Goal: Task Accomplishment & Management: Manage account settings

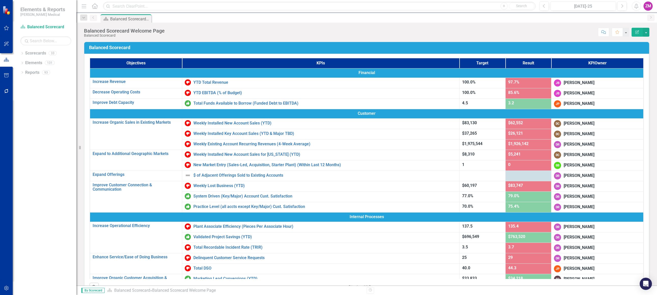
click at [273, 21] on div "Scorecard Balanced Scorecard Welcome Page Pin" at bounding box center [373, 18] width 546 height 8
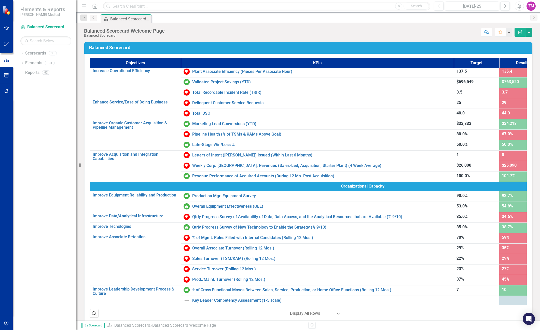
scroll to position [160, 0]
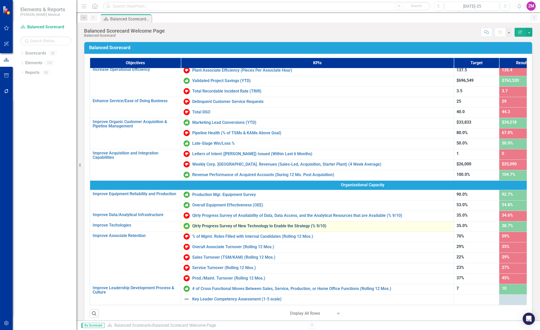
click at [243, 224] on link "Qtrly Progress Survey of New Technology to Enable the Strategy (% 9/10)" at bounding box center [321, 226] width 259 height 5
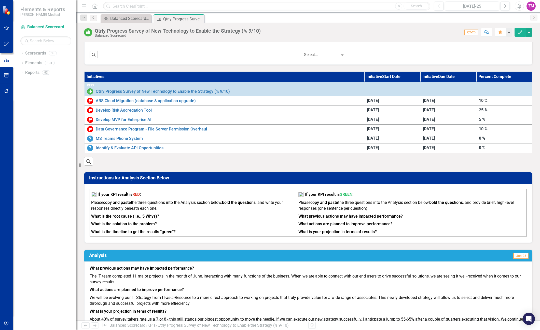
scroll to position [280, 0]
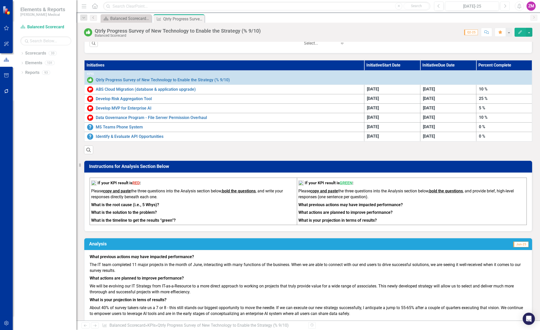
click at [508, 6] on button "Next" at bounding box center [504, 6] width 9 height 9
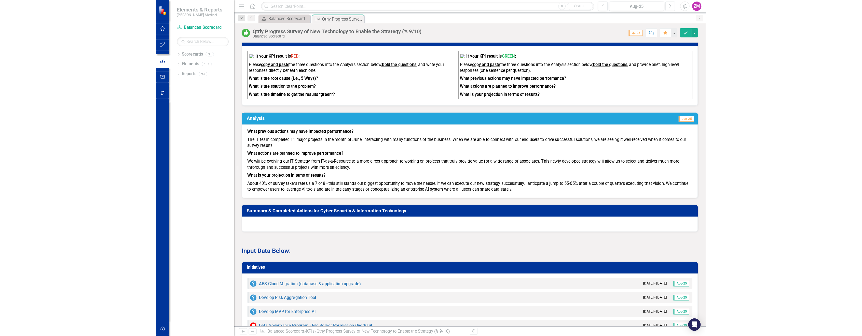
scroll to position [383, 0]
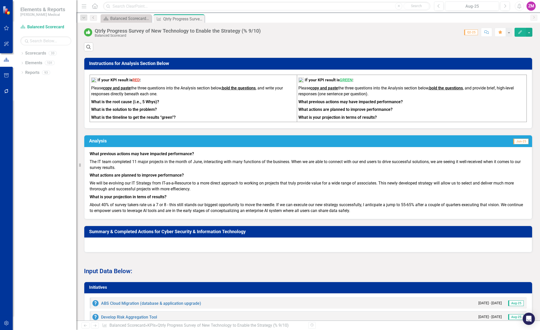
click at [235, 275] on p "Input Data Below:" at bounding box center [308, 271] width 448 height 10
click at [289, 189] on p "We will be evolving our IT Strategy from IT-as-a-Resource to a more direct appr…" at bounding box center [308, 186] width 437 height 14
click at [231, 275] on p "Input Data Below:" at bounding box center [308, 271] width 448 height 10
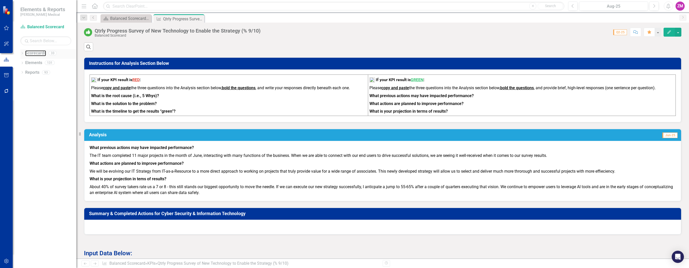
click at [30, 54] on link "Scorecards" at bounding box center [35, 53] width 21 height 6
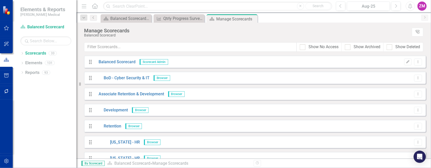
drag, startPoint x: 639, startPoint y: 0, endPoint x: 248, endPoint y: 37, distance: 392.6
click at [248, 37] on div "Manage Scorecards Balanced Scorecard Tree Explorer" at bounding box center [253, 33] width 354 height 20
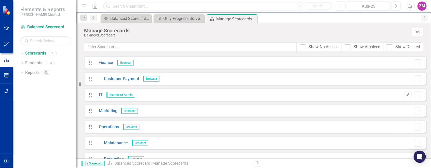
scroll to position [178, 0]
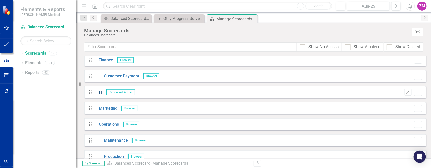
click at [99, 91] on link "IT" at bounding box center [99, 92] width 8 height 6
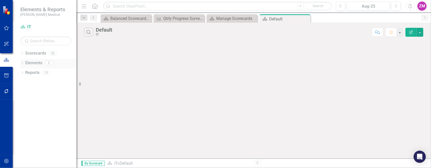
click at [35, 64] on link "Elements" at bounding box center [33, 63] width 17 height 6
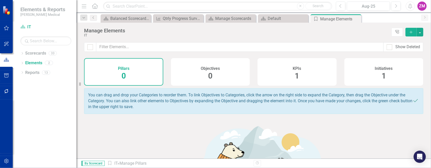
click at [307, 70] on div "KPIs 1" at bounding box center [296, 71] width 79 height 27
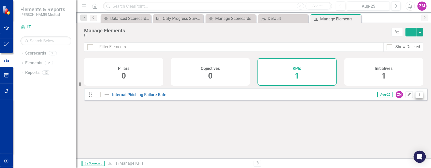
click at [418, 97] on button "Dropdown Menu" at bounding box center [419, 94] width 8 height 7
click at [394, 136] on link "Trash Delete KPI" at bounding box center [399, 134] width 40 height 9
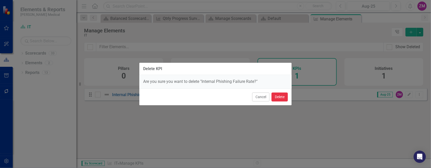
click at [280, 93] on button "Delete" at bounding box center [279, 96] width 16 height 9
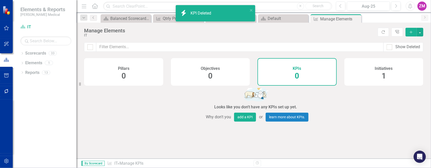
click at [408, 33] on button "Add" at bounding box center [410, 32] width 11 height 9
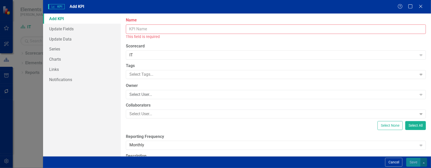
click at [167, 31] on input "Name" at bounding box center [276, 28] width 300 height 9
click at [62, 72] on link "Links" at bounding box center [82, 69] width 78 height 10
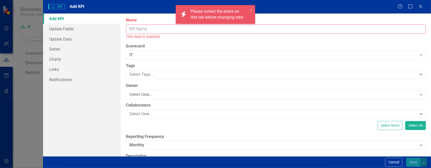
click at [151, 30] on input "Name" at bounding box center [276, 28] width 300 height 9
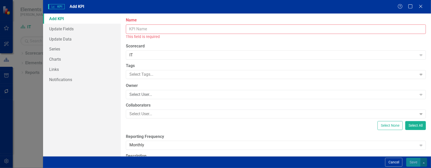
click at [145, 32] on input "Name" at bounding box center [276, 28] width 300 height 9
paste input "Cyber Events Experienced"
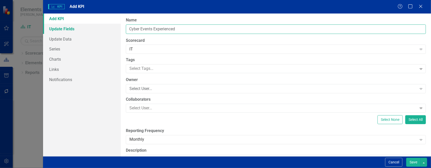
drag, startPoint x: 129, startPoint y: 28, endPoint x: 117, endPoint y: 29, distance: 12.0
click at [117, 29] on div "Add KPI Update Fields Update Data Series Charts Links Notifications ClearPoint …" at bounding box center [237, 84] width 388 height 143
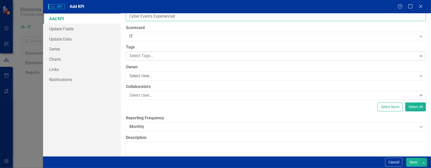
type input "Cyber Events Experienced"
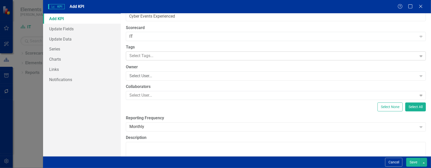
click at [147, 54] on div at bounding box center [271, 55] width 289 height 7
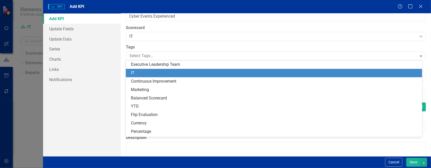
click at [152, 73] on div "IT" at bounding box center [275, 73] width 288 height 6
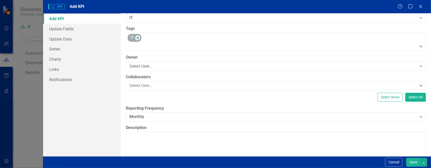
scroll to position [38, 0]
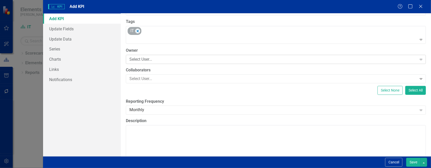
click at [149, 60] on div "Select User..." at bounding box center [272, 59] width 287 height 6
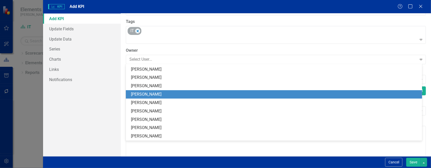
scroll to position [165, 0]
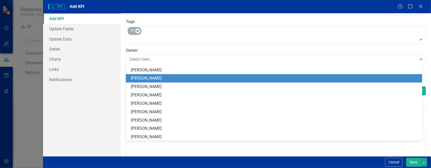
click at [153, 77] on div "[PERSON_NAME]" at bounding box center [275, 78] width 288 height 6
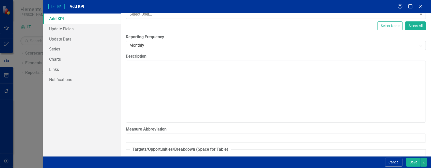
scroll to position [102, 0]
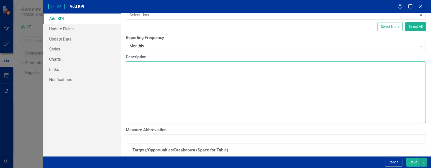
click at [146, 87] on textarea "Description" at bounding box center [276, 92] width 300 height 62
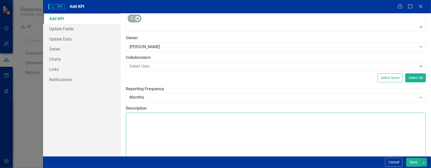
scroll to position [51, 0]
click at [160, 123] on textarea "Description" at bounding box center [276, 143] width 300 height 62
paste textarea "Tracks real-world security incidents requiring mitigation — a more direct measu…"
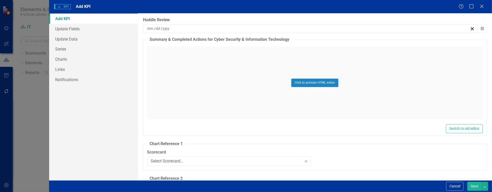
scroll to position [1011, 0]
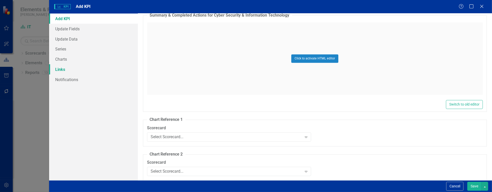
type textarea "Tracks real-world security incidents requiring mitigation — a more direct measu…"
click at [73, 67] on link "Links" at bounding box center [93, 69] width 89 height 10
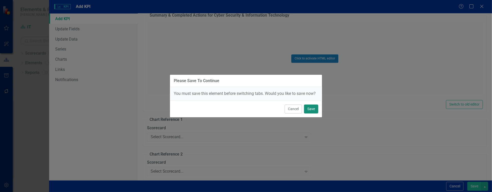
click at [314, 107] on button "Save" at bounding box center [311, 108] width 14 height 9
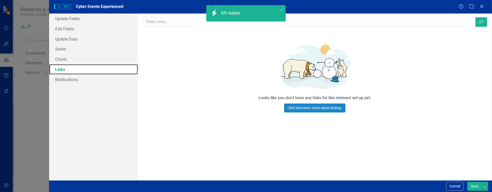
checkbox input "false"
click at [181, 23] on input "text" at bounding box center [309, 21] width 333 height 9
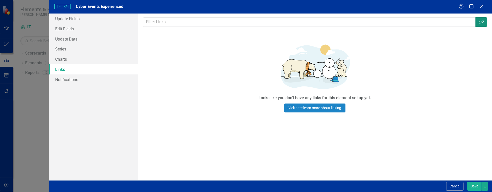
click at [481, 23] on icon "Link Tag" at bounding box center [481, 22] width 5 height 4
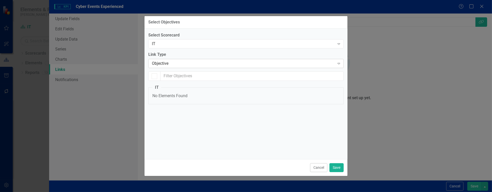
click at [182, 66] on div "Objective Expand" at bounding box center [246, 63] width 196 height 9
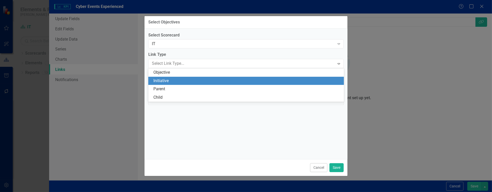
click at [173, 84] on div "Initiative" at bounding box center [246, 81] width 196 height 8
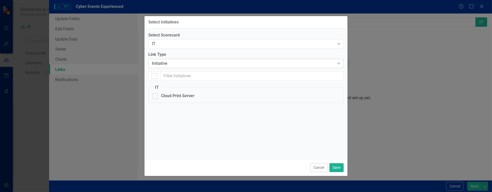
click at [178, 61] on div "Initiative" at bounding box center [243, 64] width 183 height 6
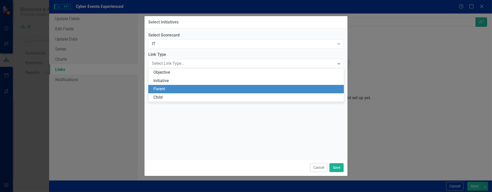
click at [174, 87] on div "Parent" at bounding box center [248, 89] width 188 height 6
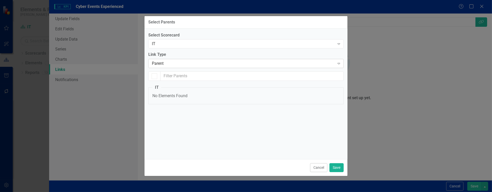
click at [178, 63] on div "Parent" at bounding box center [243, 64] width 183 height 6
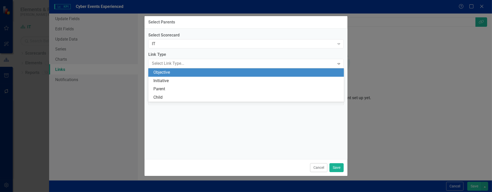
click at [177, 73] on div "Objective" at bounding box center [248, 73] width 188 height 6
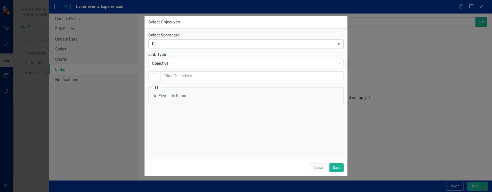
click at [181, 43] on div "IT" at bounding box center [243, 44] width 183 height 6
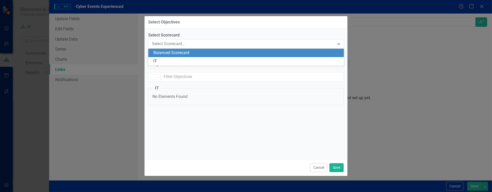
click at [179, 53] on div "Balanced Scorecard" at bounding box center [248, 53] width 188 height 6
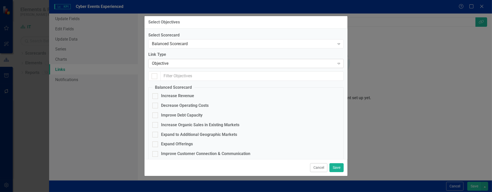
click at [311, 60] on div "Objective Expand" at bounding box center [246, 63] width 196 height 9
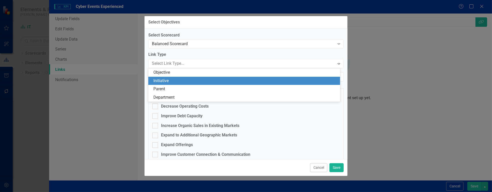
click at [242, 78] on div "Initiative" at bounding box center [246, 81] width 184 height 6
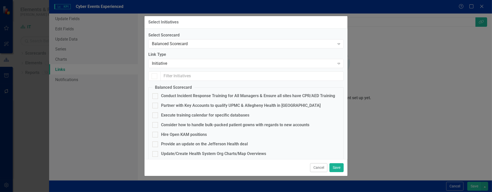
checkbox input "false"
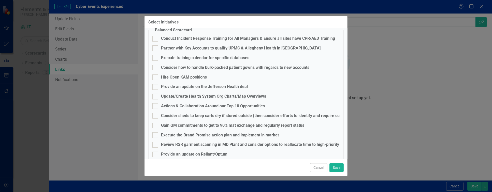
scroll to position [0, 0]
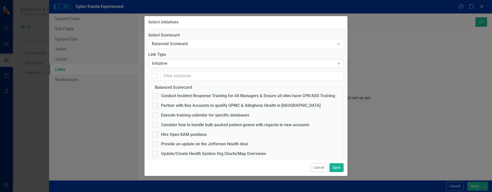
click at [182, 64] on div "Initiative" at bounding box center [243, 64] width 183 height 6
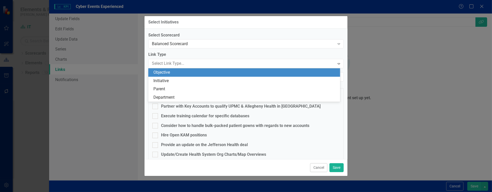
click at [173, 75] on div "Objective" at bounding box center [246, 73] width 184 height 6
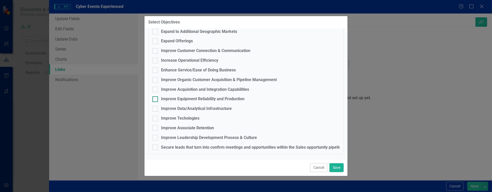
scroll to position [103, 0]
click at [156, 118] on div at bounding box center [156, 118] width 6 height 6
click at [156, 118] on input "Improve Techologies" at bounding box center [154, 116] width 3 height 3
checkbox input "true"
click at [341, 165] on button "Save" at bounding box center [337, 167] width 14 height 9
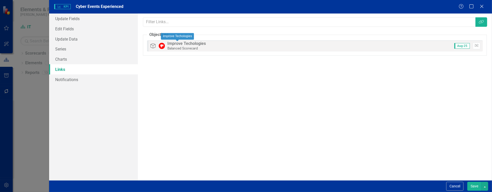
click at [179, 42] on div "Improve Techologies" at bounding box center [187, 43] width 38 height 5
click at [486, 22] on button "Link Tag" at bounding box center [482, 21] width 12 height 9
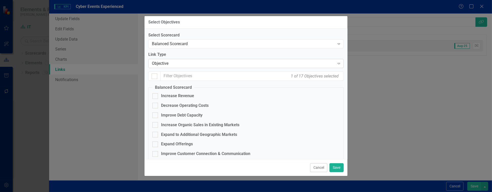
click at [191, 62] on div "Objective" at bounding box center [243, 64] width 183 height 6
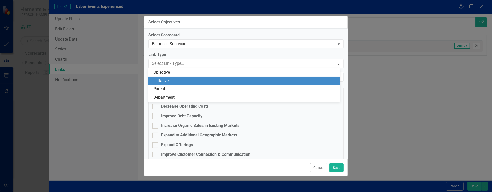
click at [220, 77] on div "Initiative" at bounding box center [244, 81] width 192 height 8
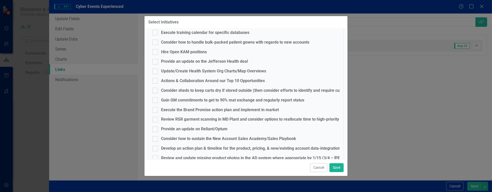
scroll to position [0, 0]
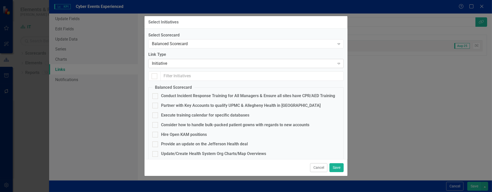
click at [252, 68] on div "Initiative Expand" at bounding box center [246, 63] width 196 height 9
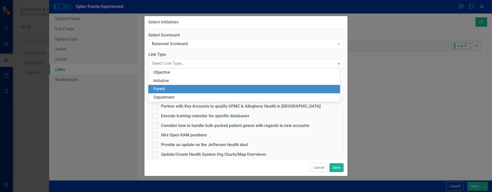
click at [244, 88] on div "Parent" at bounding box center [246, 89] width 184 height 6
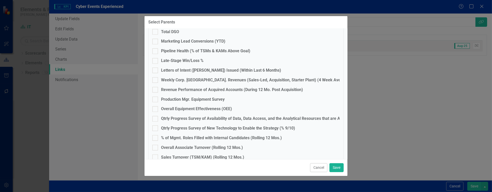
scroll to position [267, 0]
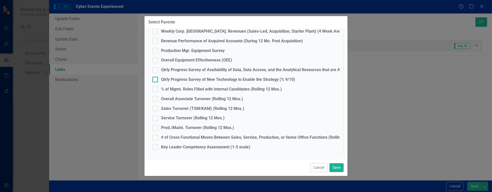
click at [157, 80] on div at bounding box center [156, 80] width 6 height 6
click at [156, 80] on input "Qtrly Progress Survey of New Technology to Enable the Strategy (% 9/10)" at bounding box center [154, 78] width 3 height 3
checkbox input "true"
click at [335, 167] on button "Save" at bounding box center [337, 167] width 14 height 9
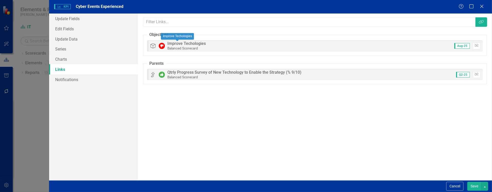
drag, startPoint x: 168, startPoint y: 42, endPoint x: 210, endPoint y: 43, distance: 42.0
click at [210, 43] on div "Objectives Improve Techologies Balanced Scorecard Aug-25 Unlink" at bounding box center [315, 45] width 336 height 11
click at [476, 189] on button "Save" at bounding box center [475, 186] width 14 height 9
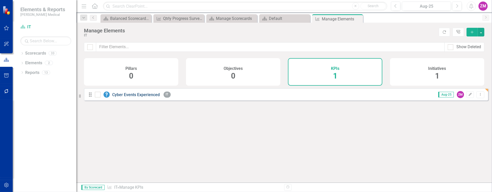
click at [153, 97] on link "Cyber Events Experienced" at bounding box center [136, 94] width 48 height 5
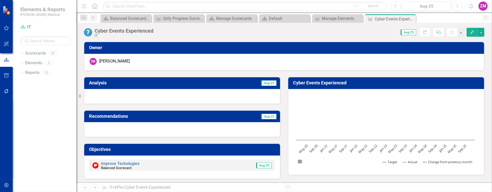
click at [472, 32] on icon "button" at bounding box center [473, 32] width 4 height 4
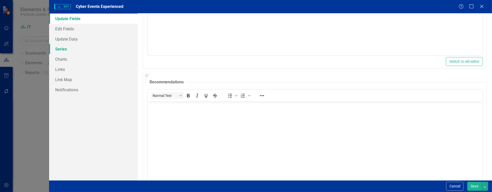
scroll to position [109, 0]
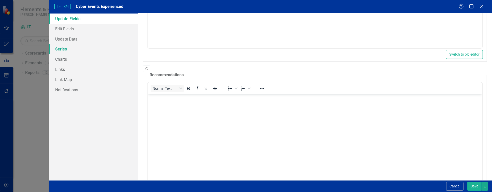
click at [64, 50] on link "Series" at bounding box center [93, 49] width 89 height 10
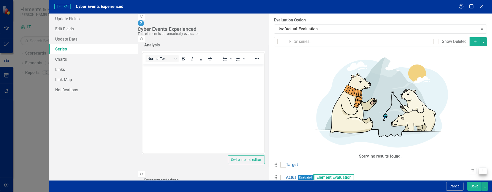
click at [481, 169] on icon "Dropdown Menu" at bounding box center [483, 170] width 4 height 3
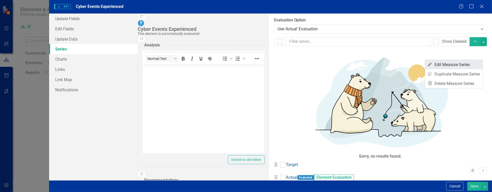
click at [472, 64] on link "Edit Edit Measure Series" at bounding box center [454, 64] width 58 height 9
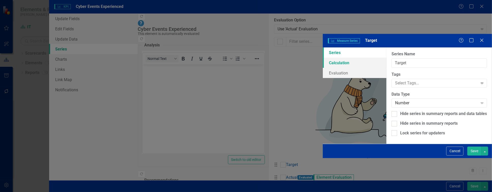
click at [323, 58] on link "Calculation" at bounding box center [355, 63] width 64 height 10
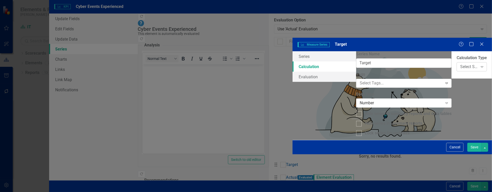
click at [461, 64] on div "Select Series Calculation Type" at bounding box center [470, 67] width 18 height 6
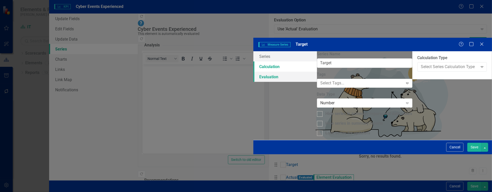
click at [254, 72] on link "Evaluation" at bounding box center [286, 77] width 64 height 10
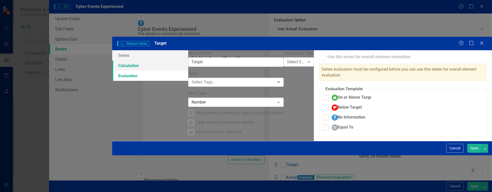
click at [142, 60] on link "Calculation" at bounding box center [150, 65] width 76 height 10
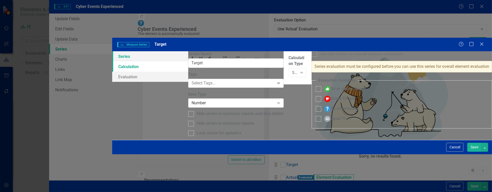
click at [143, 51] on link "Series" at bounding box center [150, 56] width 76 height 10
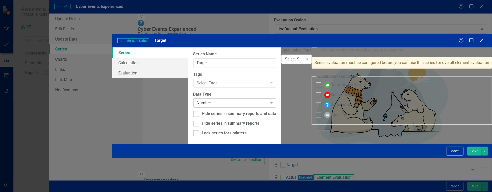
click at [251, 100] on div "Number" at bounding box center [232, 103] width 71 height 6
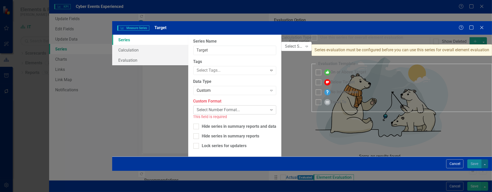
click at [228, 105] on div "Select Number Format... Expand" at bounding box center [235, 109] width 83 height 9
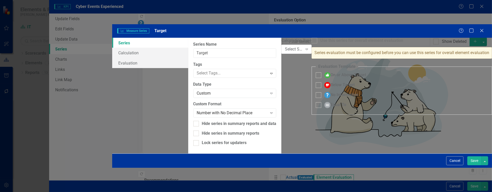
click at [277, 136] on div "From this page, you can edit the name, type, and visibility options of your ser…" at bounding box center [234, 96] width 93 height 116
click at [477, 165] on button "Save" at bounding box center [475, 160] width 14 height 9
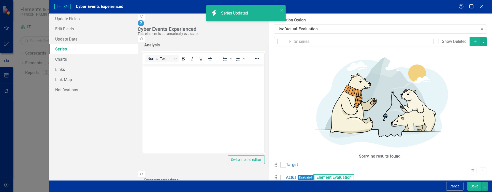
click at [481, 182] on icon "Dropdown Menu" at bounding box center [483, 183] width 4 height 3
click at [459, 81] on link "Edit Edit Measure Series" at bounding box center [454, 80] width 58 height 9
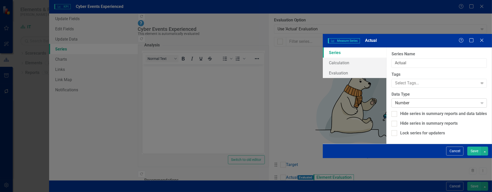
click at [395, 100] on div "Number" at bounding box center [436, 103] width 83 height 6
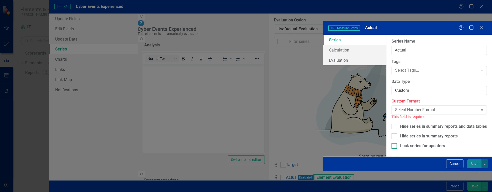
click at [395, 107] on div "Select Number Format..." at bounding box center [436, 110] width 83 height 6
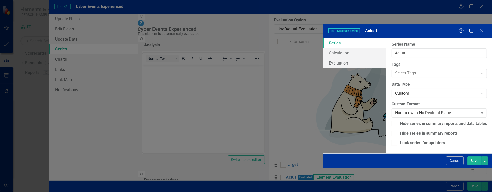
click at [472, 165] on button "Save" at bounding box center [475, 160] width 14 height 9
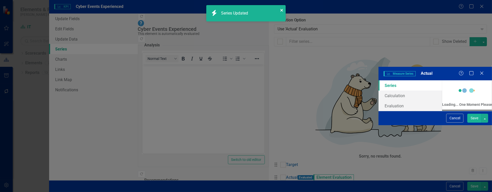
click at [282, 11] on icon "close" at bounding box center [282, 10] width 3 height 3
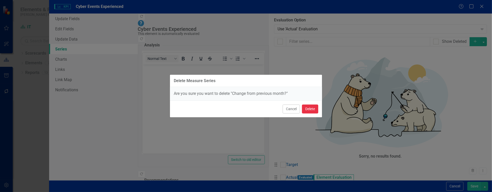
click at [314, 108] on button "Delete" at bounding box center [310, 108] width 16 height 9
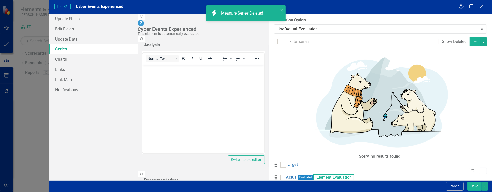
click at [473, 183] on button "Save" at bounding box center [475, 186] width 14 height 9
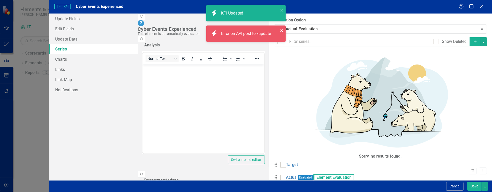
click at [282, 31] on icon "close" at bounding box center [282, 30] width 3 height 3
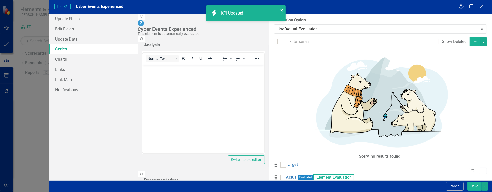
click at [281, 11] on icon "close" at bounding box center [282, 10] width 3 height 3
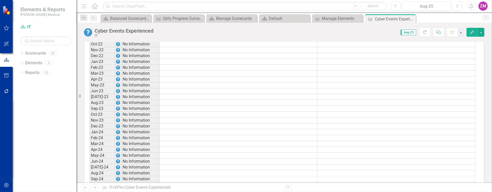
scroll to position [489, 0]
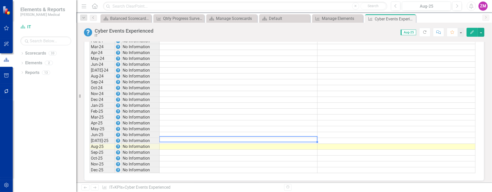
click at [176, 144] on td at bounding box center [239, 147] width 158 height 6
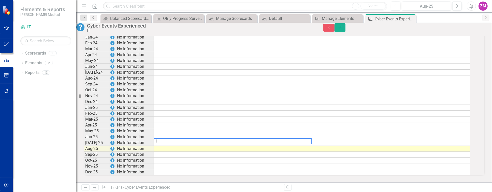
click at [174, 151] on td at bounding box center [233, 154] width 158 height 6
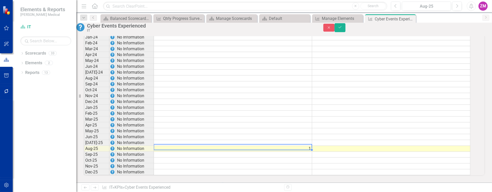
scroll to position [490, 0]
click at [173, 157] on td at bounding box center [233, 160] width 158 height 6
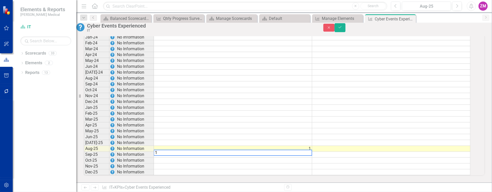
click at [173, 163] on td at bounding box center [233, 166] width 158 height 6
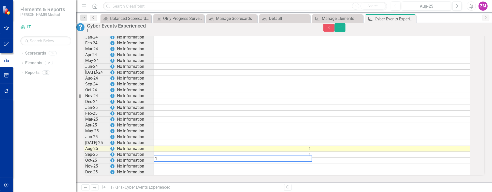
click at [172, 169] on td at bounding box center [233, 172] width 158 height 6
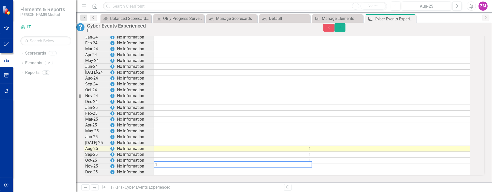
type textarea "1"
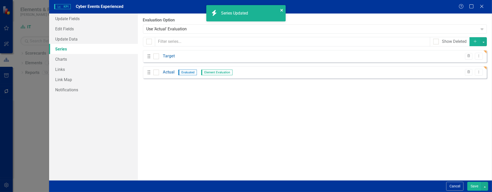
click at [282, 12] on icon "close" at bounding box center [282, 10] width 4 height 4
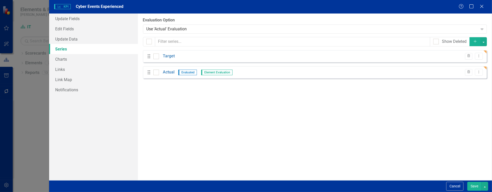
click at [476, 184] on button "Save" at bounding box center [475, 186] width 14 height 9
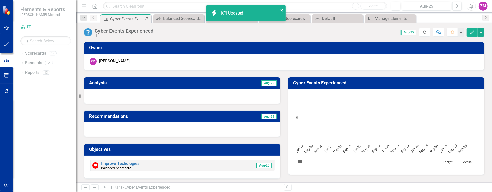
click at [281, 11] on icon "close" at bounding box center [282, 10] width 3 height 3
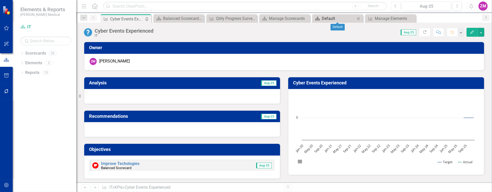
click at [341, 20] on div "Default" at bounding box center [339, 18] width 34 height 6
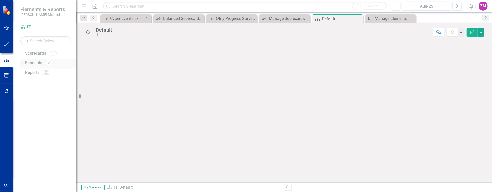
click at [40, 62] on link "Elements" at bounding box center [33, 63] width 17 height 6
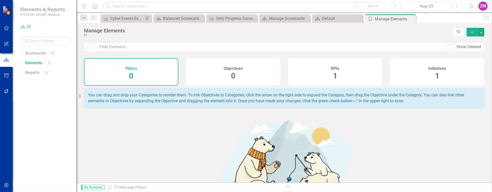
click at [472, 30] on button "Add" at bounding box center [472, 32] width 11 height 9
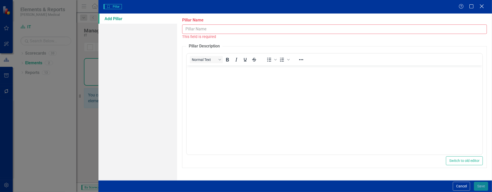
click at [481, 7] on icon at bounding box center [482, 6] width 4 height 4
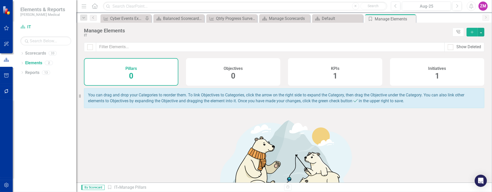
click at [381, 56] on div "Show Deleted" at bounding box center [284, 50] width 416 height 16
click at [361, 65] on div "KPIs 1" at bounding box center [335, 71] width 94 height 27
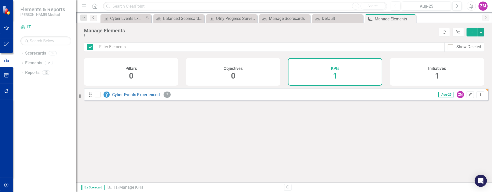
checkbox input "false"
click at [472, 32] on icon "button" at bounding box center [472, 32] width 3 height 3
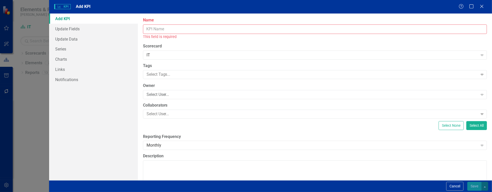
click at [170, 28] on input "Name" at bounding box center [315, 28] width 344 height 9
paste input "AI Use Cases Adopted"
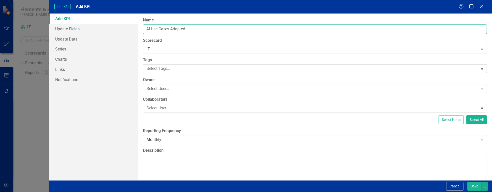
type input "AI Use Cases Adopted"
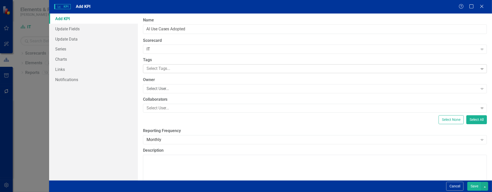
click at [165, 69] on div at bounding box center [312, 68] width 334 height 7
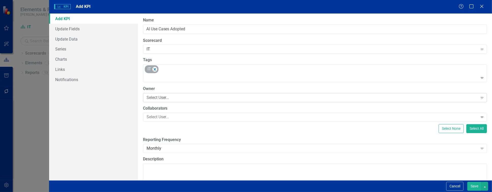
click at [167, 96] on div "Select User..." at bounding box center [313, 97] width 332 height 6
click at [167, 118] on div at bounding box center [312, 117] width 334 height 7
click at [121, 120] on div "Add KPI Update Fields Update Data Series Charts Links Notifications" at bounding box center [93, 96] width 89 height 167
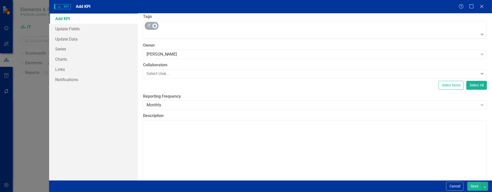
scroll to position [44, 0]
click at [170, 104] on div "Monthly" at bounding box center [313, 105] width 332 height 6
click at [116, 123] on div "Add KPI Update Fields Update Data Series Charts Links Notifications" at bounding box center [93, 96] width 89 height 167
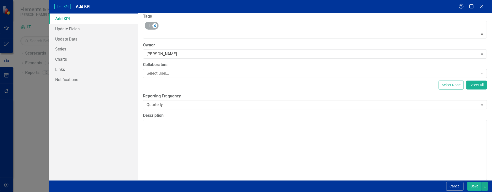
click at [204, 81] on div "Select None Select All" at bounding box center [315, 84] width 344 height 9
click at [166, 140] on textarea "Description" at bounding box center [315, 151] width 344 height 62
paste textarea "Tracks the number of distinct business problems being addressed by AI-powered s…"
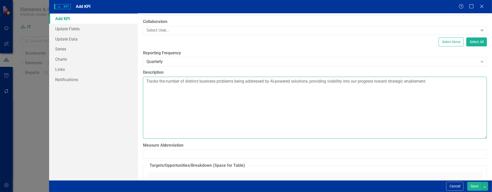
scroll to position [102, 0]
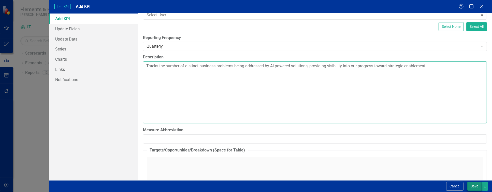
type textarea "Tracks the number of distinct business problems being addressed by AI-powered s…"
click at [472, 185] on button "Save" at bounding box center [475, 186] width 14 height 9
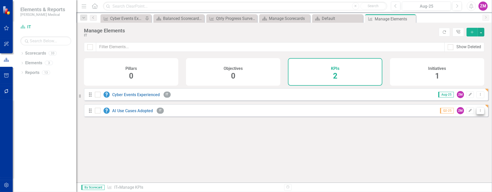
click at [479, 112] on icon "Dropdown Menu" at bounding box center [481, 110] width 4 height 3
click at [466, 122] on link "Edit Edit KPI" at bounding box center [460, 122] width 40 height 9
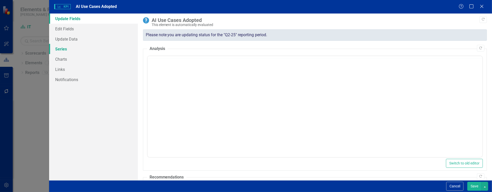
click at [72, 51] on link "Series" at bounding box center [93, 49] width 89 height 10
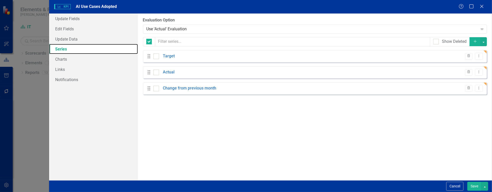
checkbox input "false"
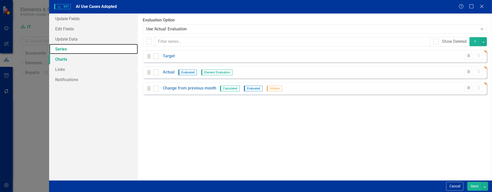
scroll to position [0, 0]
click at [479, 57] on icon at bounding box center [479, 56] width 1 height 3
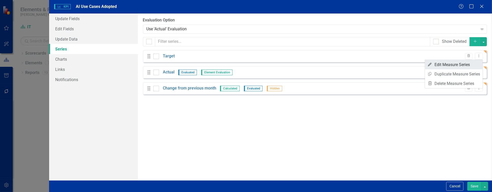
click at [462, 65] on link "Edit Edit Measure Series" at bounding box center [454, 64] width 58 height 9
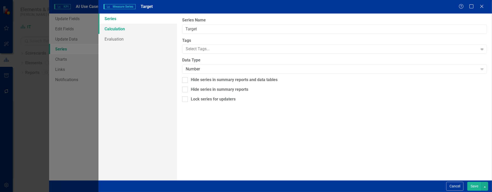
click at [107, 28] on link "Calculation" at bounding box center [138, 29] width 79 height 10
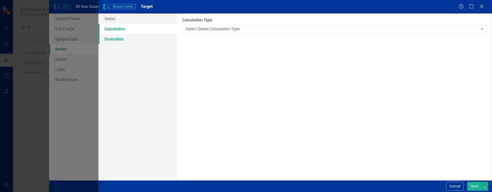
click at [119, 37] on link "Evaluation" at bounding box center [138, 39] width 79 height 10
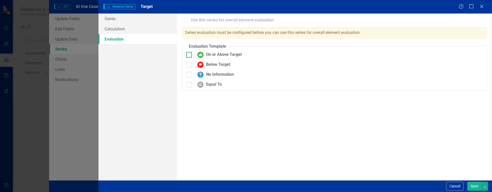
click at [190, 54] on div at bounding box center [189, 55] width 6 height 6
click at [190, 54] on input "On or Above Target" at bounding box center [187, 53] width 3 height 3
checkbox input "true"
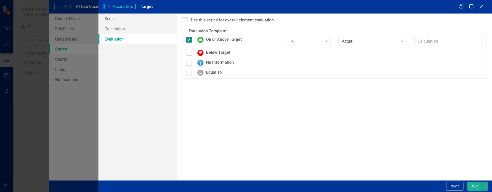
click at [190, 54] on div at bounding box center [189, 53] width 6 height 6
click at [190, 53] on input "Below Target" at bounding box center [187, 51] width 3 height 3
click at [189, 51] on input "Below Target" at bounding box center [187, 51] width 3 height 3
checkbox input "false"
click at [189, 39] on input "On or Above Target" at bounding box center [187, 38] width 3 height 3
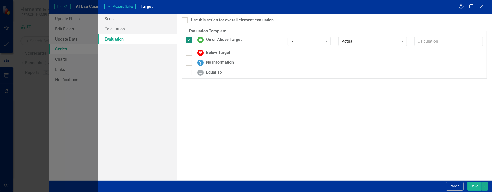
checkbox input "false"
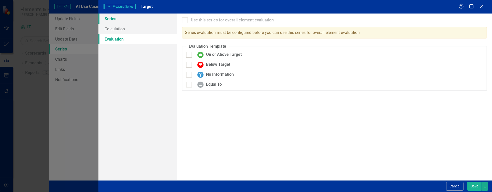
click at [112, 21] on link "Series" at bounding box center [138, 18] width 79 height 10
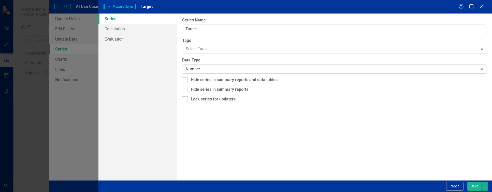
click at [198, 68] on div "Number" at bounding box center [332, 69] width 292 height 6
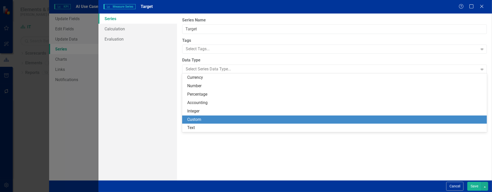
click at [202, 119] on div "Custom" at bounding box center [335, 120] width 297 height 6
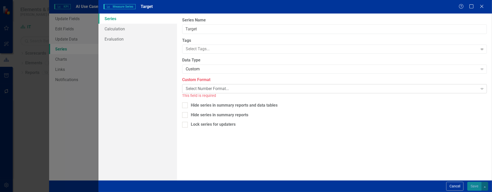
click at [208, 88] on div "Select Number Format..." at bounding box center [332, 89] width 292 height 6
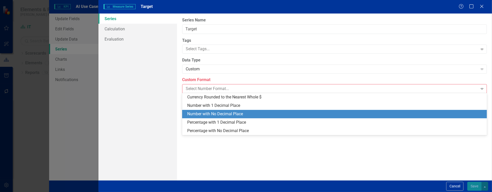
click at [210, 117] on div "Number with No Decimal Place" at bounding box center [334, 114] width 305 height 8
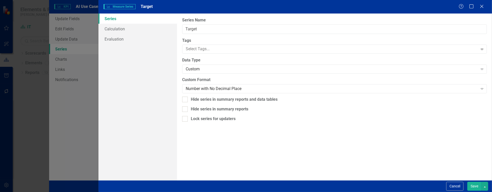
click at [477, 185] on button "Save" at bounding box center [475, 186] width 14 height 9
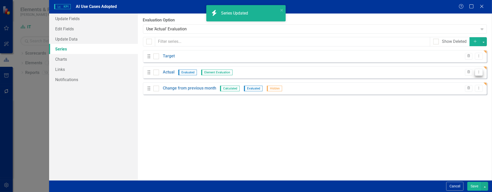
drag, startPoint x: 479, startPoint y: 69, endPoint x: 477, endPoint y: 73, distance: 3.8
click at [479, 70] on button "Dropdown Menu" at bounding box center [479, 72] width 8 height 7
click at [473, 79] on link "Edit Edit Measure Series" at bounding box center [454, 80] width 58 height 9
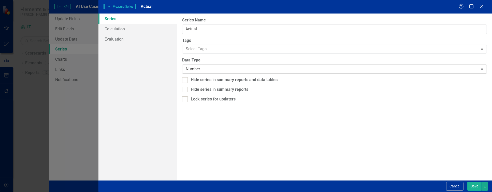
click at [195, 65] on div "Number Expand" at bounding box center [334, 68] width 305 height 9
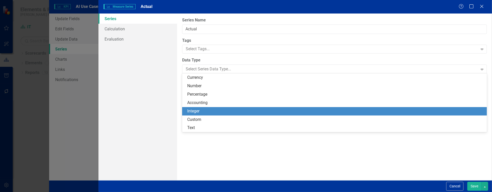
click at [208, 120] on div "Custom" at bounding box center [335, 120] width 297 height 6
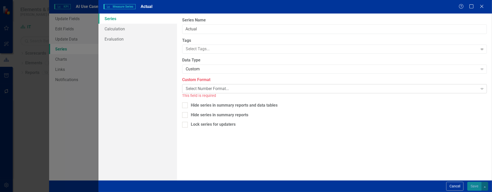
click at [206, 91] on div "Select Number Format..." at bounding box center [332, 89] width 292 height 6
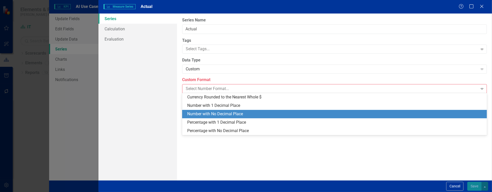
click at [208, 115] on div "Number with No Decimal Place" at bounding box center [335, 114] width 297 height 6
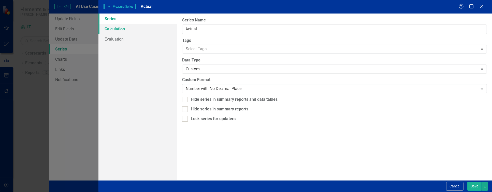
click at [128, 30] on link "Calculation" at bounding box center [138, 29] width 79 height 10
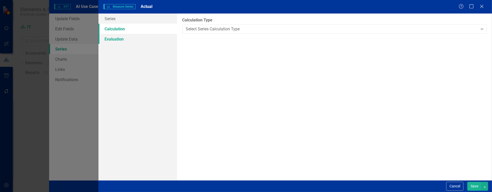
click at [123, 40] on link "Evaluation" at bounding box center [138, 39] width 79 height 10
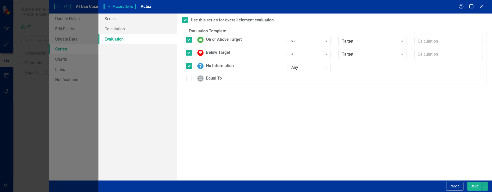
click at [478, 187] on button "Save" at bounding box center [475, 186] width 14 height 9
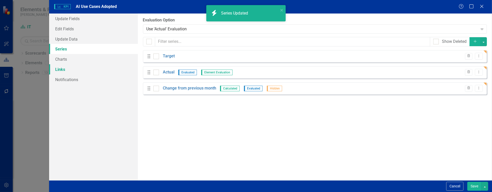
click at [91, 68] on link "Links" at bounding box center [93, 69] width 89 height 10
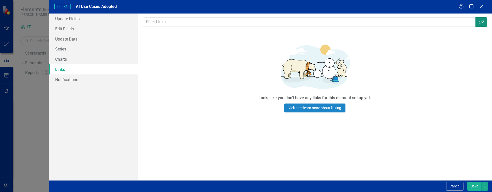
click at [483, 21] on icon "Link Tag" at bounding box center [481, 22] width 5 height 4
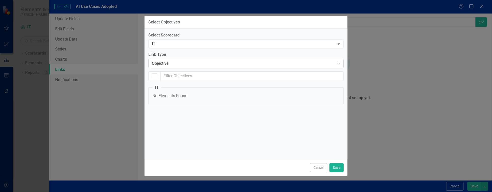
click at [191, 63] on div "Objective" at bounding box center [243, 64] width 183 height 6
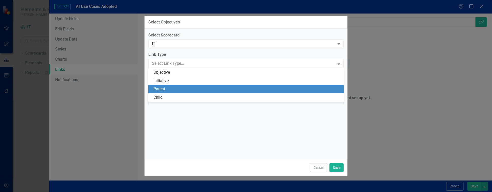
click at [188, 88] on div "Parent" at bounding box center [248, 89] width 188 height 6
checkbox input "false"
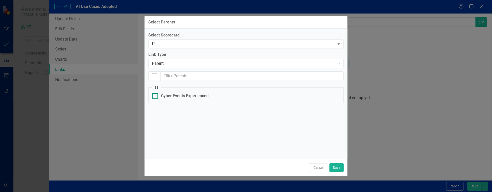
click at [198, 97] on div "Cyber Events Experienced" at bounding box center [185, 96] width 48 height 6
click at [156, 96] on input "Cyber Events Experienced" at bounding box center [154, 94] width 3 height 3
checkbox input "true"
click at [194, 98] on div "Cyber Events Experienced" at bounding box center [185, 96] width 48 height 6
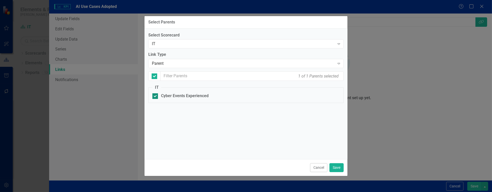
click at [156, 96] on input "Cyber Events Experienced" at bounding box center [154, 94] width 3 height 3
checkbox input "false"
click at [176, 64] on div "Parent" at bounding box center [243, 64] width 183 height 6
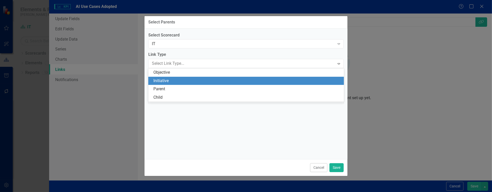
click at [177, 78] on div "Initiative" at bounding box center [248, 81] width 188 height 6
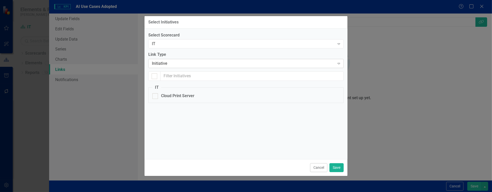
click at [177, 64] on div "Initiative" at bounding box center [243, 64] width 183 height 6
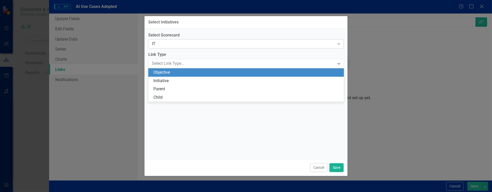
click at [194, 39] on div "IT Expand" at bounding box center [246, 43] width 196 height 9
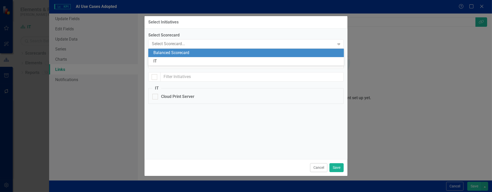
click at [186, 53] on div "Balanced Scorecard" at bounding box center [248, 53] width 188 height 6
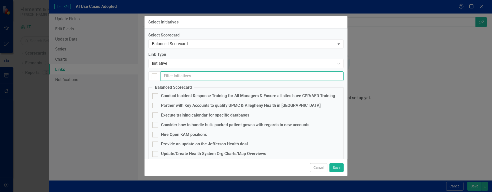
click at [182, 72] on input "text" at bounding box center [252, 75] width 183 height 9
click at [181, 65] on div "Initiative" at bounding box center [243, 64] width 183 height 6
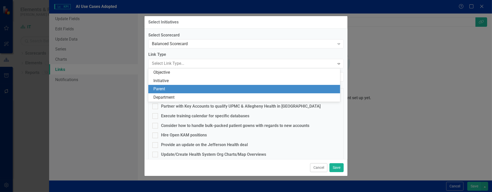
drag, startPoint x: 184, startPoint y: 90, endPoint x: 187, endPoint y: 89, distance: 3.1
click at [184, 90] on div "Parent" at bounding box center [246, 89] width 184 height 6
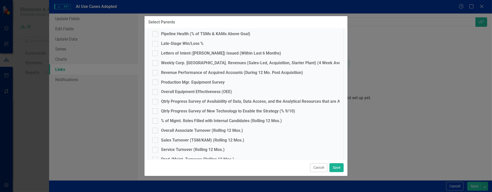
scroll to position [267, 0]
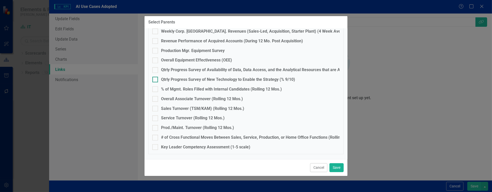
click at [158, 79] on div "Qtrly Progress Survey of New Technology to Enable the Strategy (% 9/10)" at bounding box center [246, 80] width 187 height 6
click at [156, 79] on input "Qtrly Progress Survey of New Technology to Enable the Strategy (% 9/10)" at bounding box center [154, 78] width 3 height 3
checkbox input "true"
click at [339, 167] on button "Save" at bounding box center [337, 167] width 14 height 9
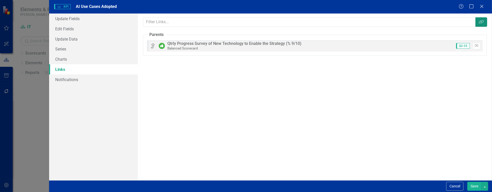
click at [479, 23] on icon "button" at bounding box center [481, 22] width 5 height 4
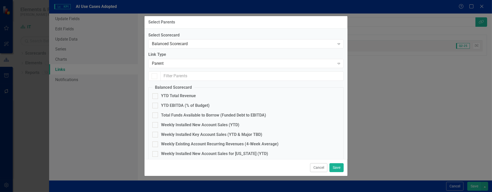
checkbox input "true"
checkbox input "false"
click at [183, 60] on div "Parent Expand" at bounding box center [246, 63] width 196 height 9
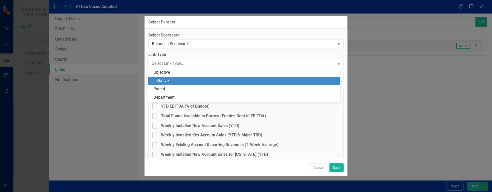
click at [183, 81] on div "Initiative" at bounding box center [246, 81] width 184 height 6
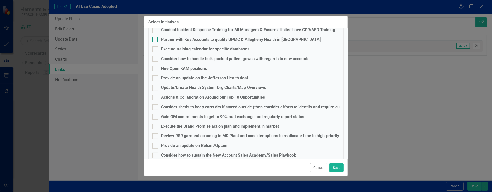
scroll to position [0, 0]
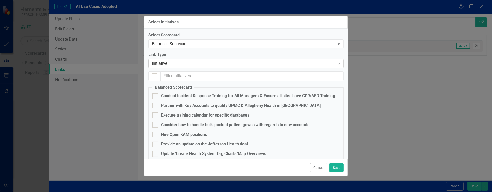
click at [190, 64] on div "Initiative" at bounding box center [243, 64] width 183 height 6
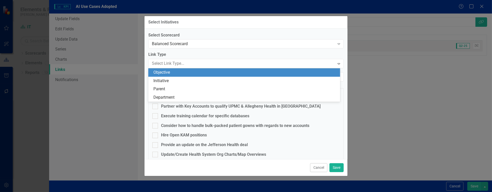
click at [185, 73] on div "Objective" at bounding box center [246, 73] width 184 height 6
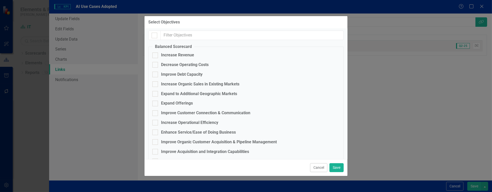
scroll to position [103, 0]
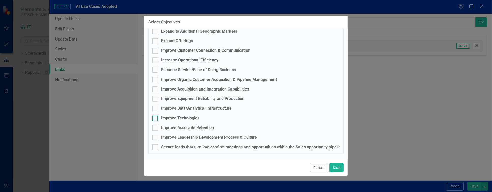
click at [156, 118] on div at bounding box center [156, 118] width 6 height 6
click at [156, 118] on input "Improve Techologies" at bounding box center [154, 116] width 3 height 3
checkbox input "true"
click at [337, 167] on button "Save" at bounding box center [337, 167] width 14 height 9
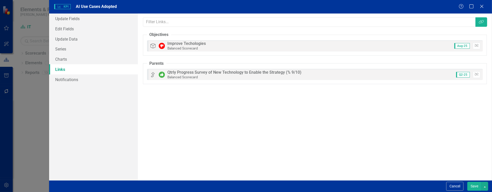
click at [481, 187] on button "Save" at bounding box center [475, 186] width 14 height 9
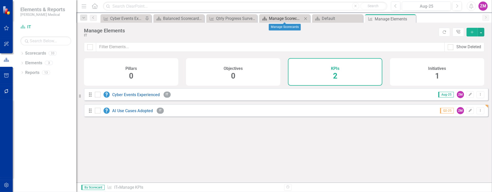
click at [290, 20] on div "Manage Scorecards" at bounding box center [286, 18] width 34 height 6
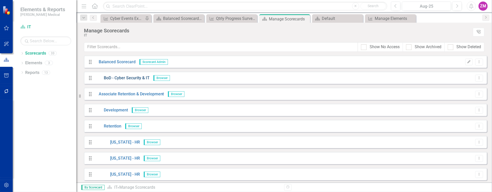
click at [122, 79] on link "BoD - Cyber Security & IT" at bounding box center [122, 78] width 55 height 6
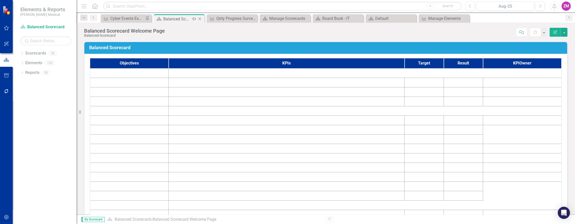
click at [199, 18] on icon at bounding box center [199, 19] width 3 height 3
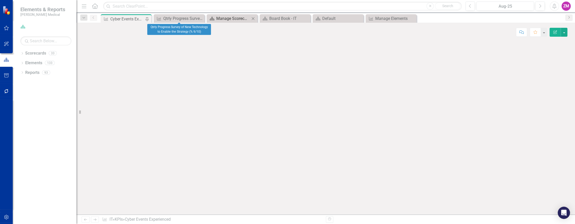
click at [220, 19] on div "Manage Scorecards" at bounding box center [233, 18] width 34 height 6
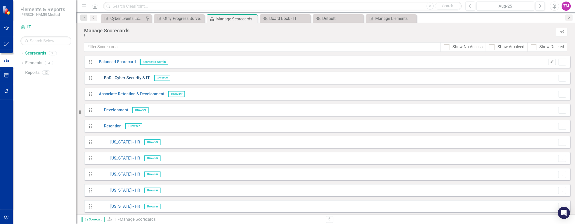
click at [122, 76] on link "BoD - Cyber Security & IT" at bounding box center [122, 78] width 55 height 6
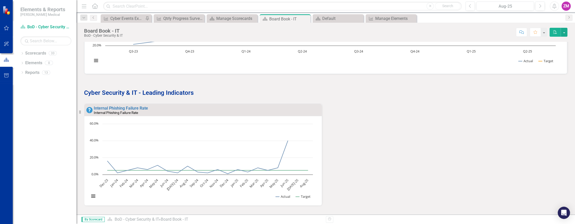
scroll to position [102, 0]
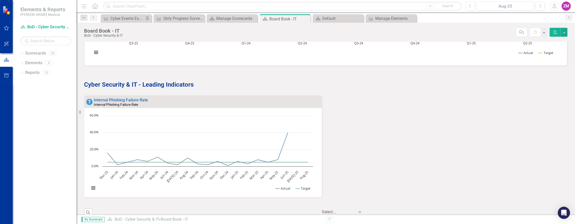
click at [200, 84] on p "Cyber Security & IT - Leading Indicators" at bounding box center [325, 84] width 483 height 10
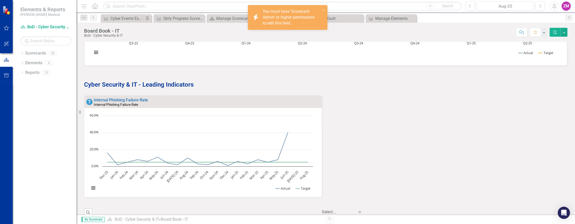
click at [200, 84] on p "Cyber Security & IT - Leading Indicators" at bounding box center [325, 84] width 483 height 10
click at [333, 103] on div "Internal Phishing Failure Rate Internal Phishing Failure Rate Loading... Chart …" at bounding box center [325, 149] width 491 height 109
click at [322, 103] on div "Internal Phishing Failure Rate Internal Phishing Failure Rate Loading... Chart …" at bounding box center [325, 149] width 491 height 109
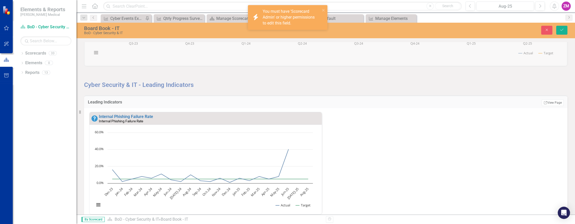
click at [322, 103] on h3 "Leading Indicators" at bounding box center [229, 102] width 283 height 5
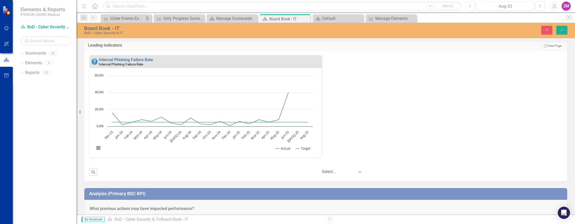
scroll to position [153, 0]
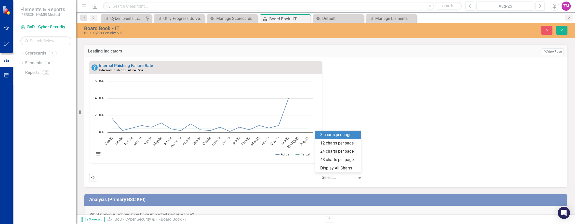
click at [357, 180] on div "Expand" at bounding box center [361, 177] width 8 height 9
click at [357, 179] on div "Expand" at bounding box center [361, 177] width 8 height 9
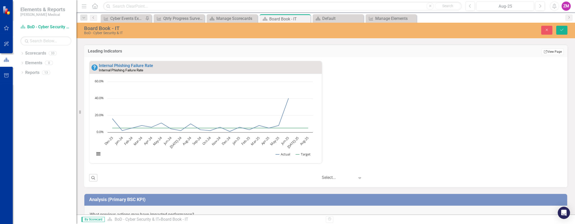
click at [551, 51] on link "Link View Page" at bounding box center [552, 51] width 22 height 7
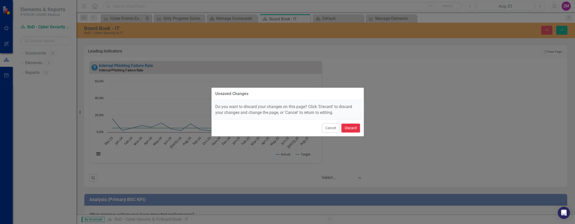
click at [350, 130] on button "Discard" at bounding box center [350, 127] width 19 height 9
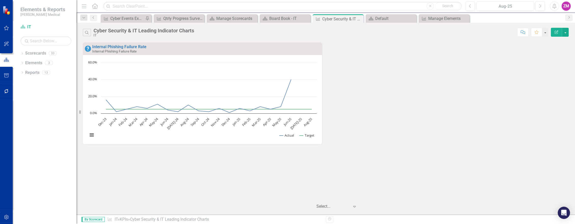
click at [497, 100] on div "Internal Phishing Failure Rate Internal Phishing Failure Rate Loading... Chart …" at bounding box center [325, 96] width 493 height 108
click at [554, 31] on icon "Edit Report" at bounding box center [556, 32] width 5 height 4
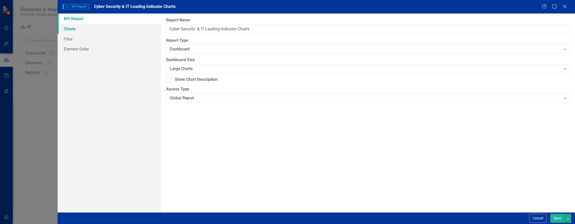
click at [99, 29] on link "Charts" at bounding box center [109, 29] width 103 height 10
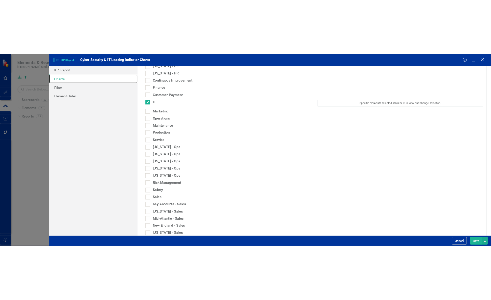
scroll to position [102, 0]
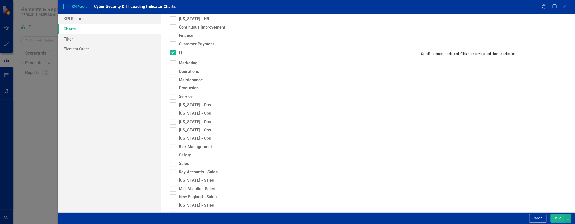
click at [459, 56] on button "Specific elements selected. Click here to view and change selection." at bounding box center [468, 54] width 194 height 8
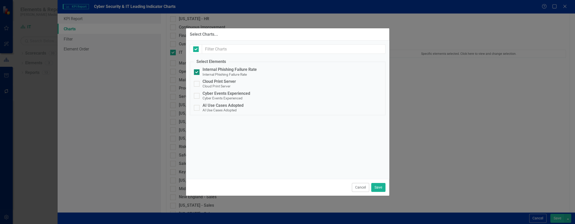
checkbox input "false"
click at [197, 70] on div at bounding box center [197, 72] width 6 height 6
click at [197, 70] on input "Internal Phishing Failure Rate Internal Phishing Failure Rate" at bounding box center [195, 70] width 3 height 3
checkbox input "false"
click at [197, 95] on div at bounding box center [197, 96] width 6 height 6
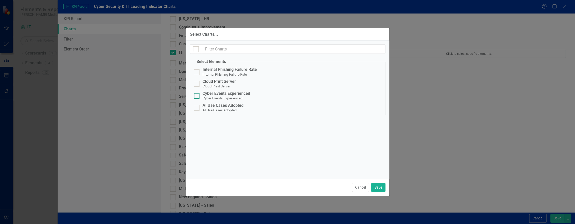
click at [197, 95] on input "Cyber Events Experienced Cyber Events Experienced" at bounding box center [195, 94] width 3 height 3
checkbox input "true"
click at [197, 107] on div at bounding box center [197, 108] width 6 height 6
click at [197, 107] on input "AI Use Cases Adopted AI Use Cases Adopted" at bounding box center [195, 106] width 3 height 3
checkbox input "true"
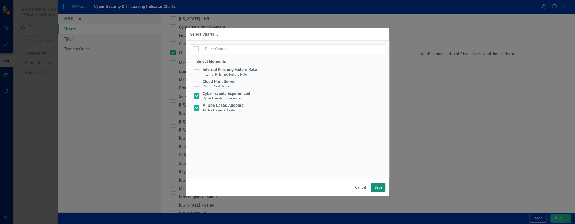
click at [380, 188] on button "Save" at bounding box center [378, 187] width 14 height 9
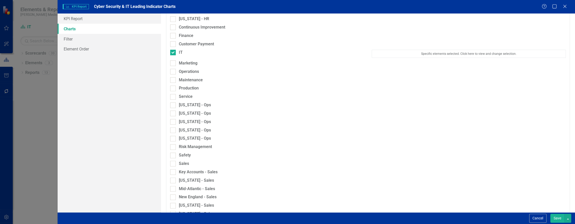
click at [553, 216] on button "Save" at bounding box center [557, 218] width 14 height 9
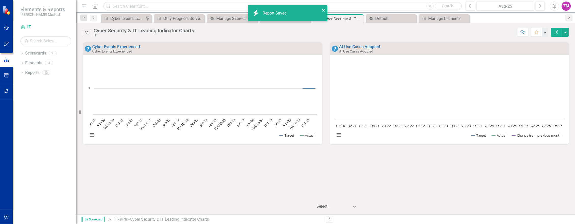
click at [324, 9] on icon "close" at bounding box center [324, 10] width 4 height 4
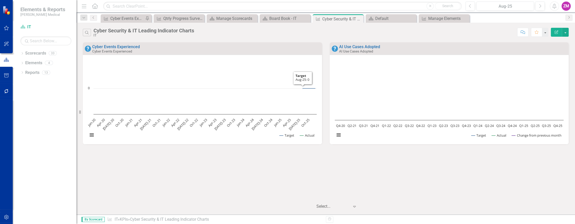
click at [203, 178] on div "Cyber Events Experienced Cyber Events Experienced Loading... Chart Line chart w…" at bounding box center [325, 120] width 498 height 156
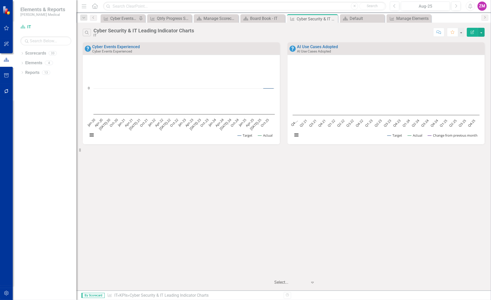
click at [257, 194] on div "Cyber Events Experienced Cyber Events Experienced Loading... Chart Line chart w…" at bounding box center [283, 158] width 415 height 232
click at [473, 33] on icon "Edit Report" at bounding box center [472, 32] width 5 height 4
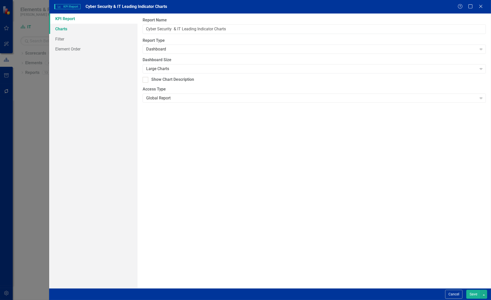
click at [91, 31] on link "Charts" at bounding box center [93, 29] width 88 height 10
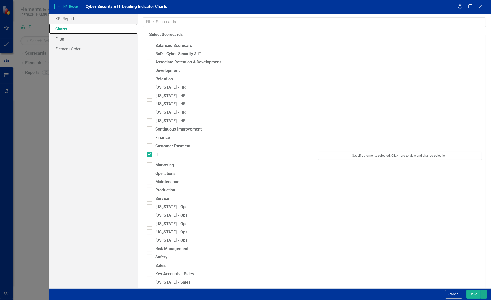
scroll to position [37, 0]
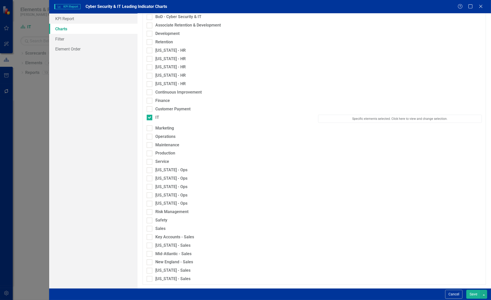
click at [382, 156] on div "Production" at bounding box center [314, 154] width 343 height 8
click at [381, 117] on button "Specific elements selected. Click here to view and change selection." at bounding box center [400, 119] width 164 height 8
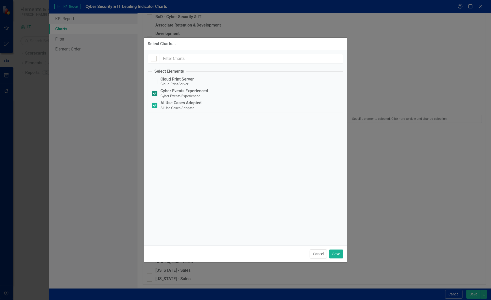
click at [156, 95] on div at bounding box center [155, 94] width 6 height 6
click at [155, 94] on input "Cyber Events Experienced Cyber Events Experienced" at bounding box center [153, 92] width 3 height 3
checkbox input "false"
click at [154, 107] on div at bounding box center [155, 106] width 6 height 6
click at [154, 106] on input "AI Use Cases Adopted AI Use Cases Adopted" at bounding box center [153, 104] width 3 height 3
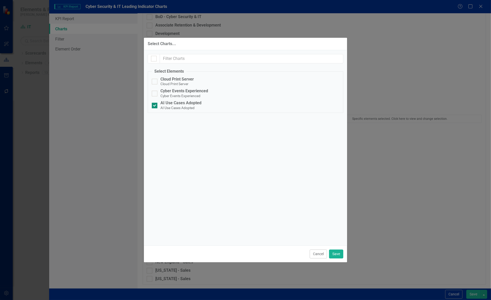
checkbox input "false"
click at [314, 224] on button "Cancel" at bounding box center [318, 253] width 17 height 9
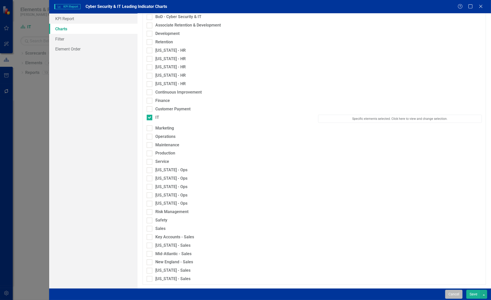
click at [458, 224] on button "Cancel" at bounding box center [453, 293] width 17 height 9
